Goal: Communication & Community: Share content

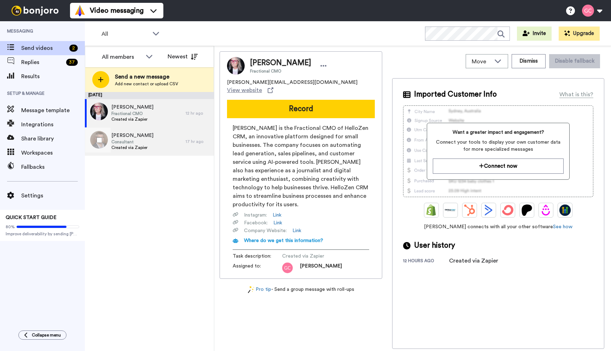
click at [148, 140] on span "Consultant" at bounding box center [132, 142] width 42 height 6
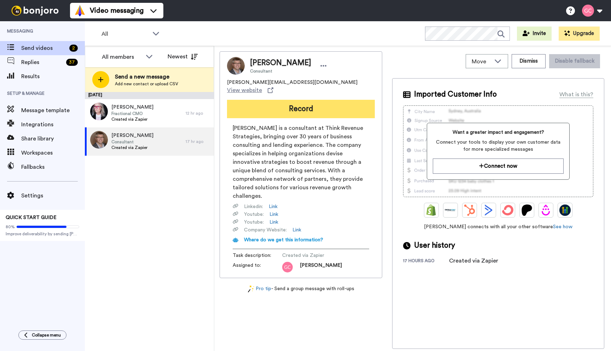
click at [297, 100] on button "Record" at bounding box center [301, 109] width 148 height 18
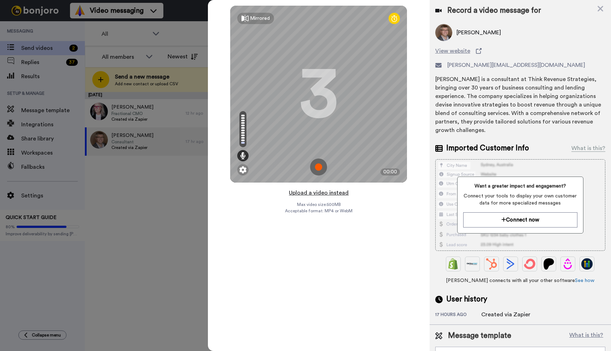
click at [318, 192] on button "Upload a video instead" at bounding box center [319, 192] width 64 height 9
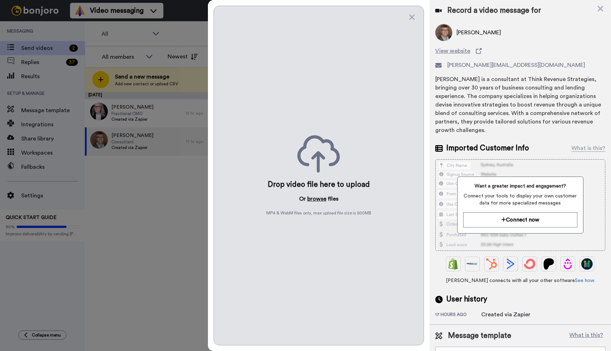
click at [317, 198] on button "browse" at bounding box center [316, 199] width 19 height 8
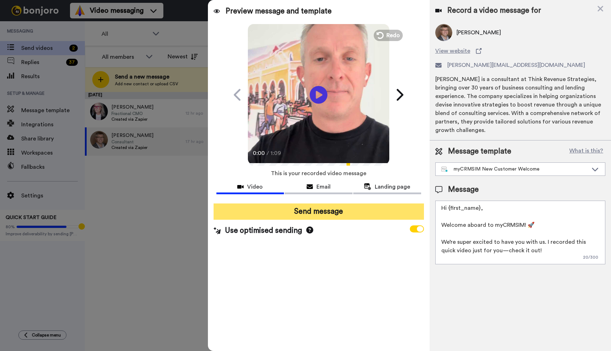
click at [332, 209] on button "Send message" at bounding box center [319, 211] width 211 height 16
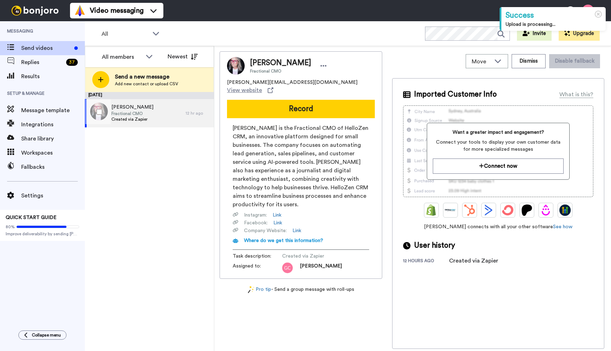
click at [143, 113] on span "Fractional CMO" at bounding box center [132, 114] width 42 height 6
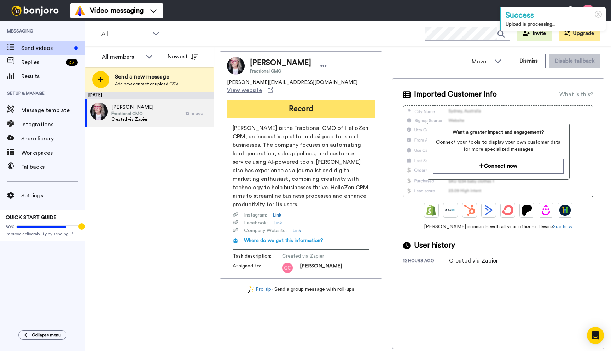
click at [296, 100] on button "Record" at bounding box center [301, 109] width 148 height 18
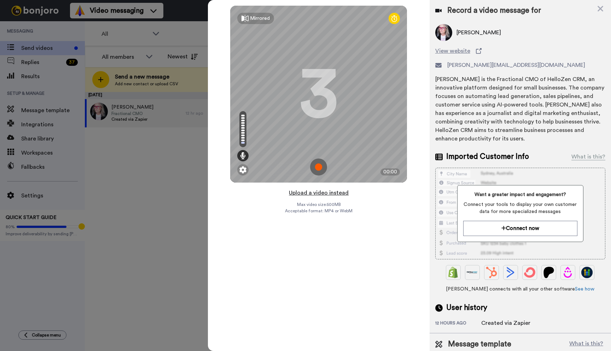
click at [317, 193] on button "Upload a video instead" at bounding box center [319, 192] width 64 height 9
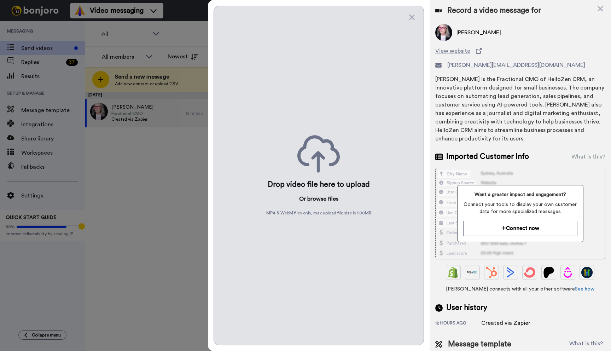
click at [315, 200] on button "browse" at bounding box center [316, 199] width 19 height 8
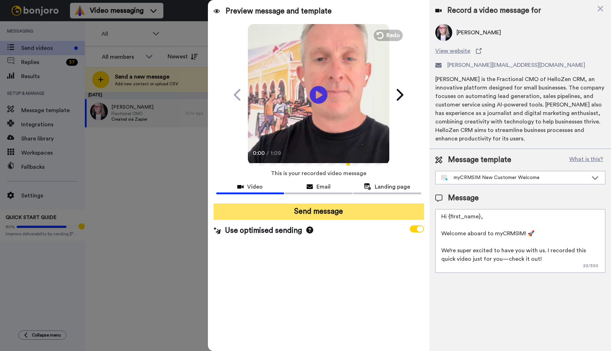
click at [328, 212] on button "Send message" at bounding box center [319, 211] width 211 height 16
